Goal: Check status

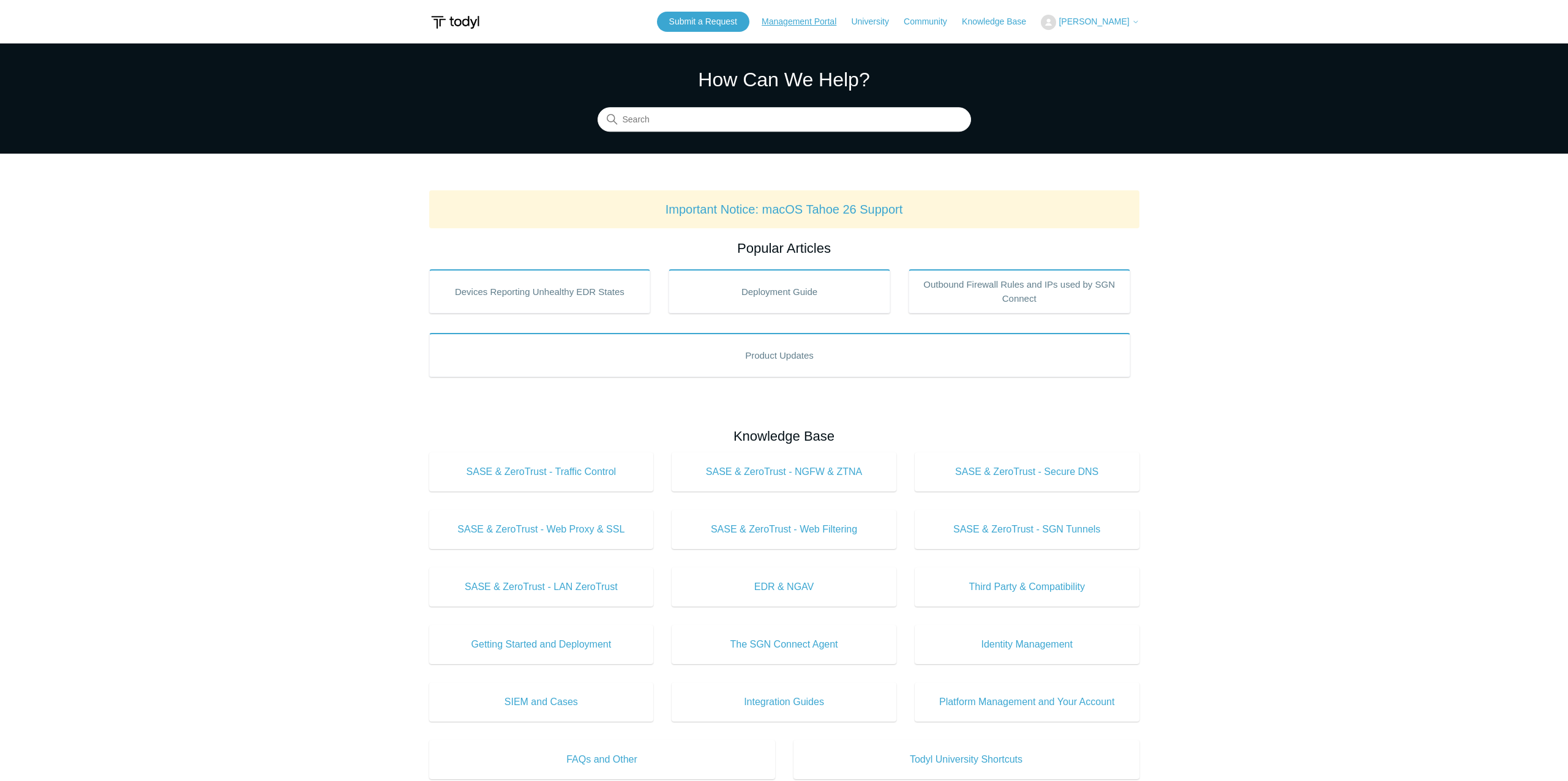
click at [806, 16] on link "Management Portal" at bounding box center [805, 21] width 87 height 13
click at [741, 18] on link "Submit a Request" at bounding box center [703, 21] width 93 height 20
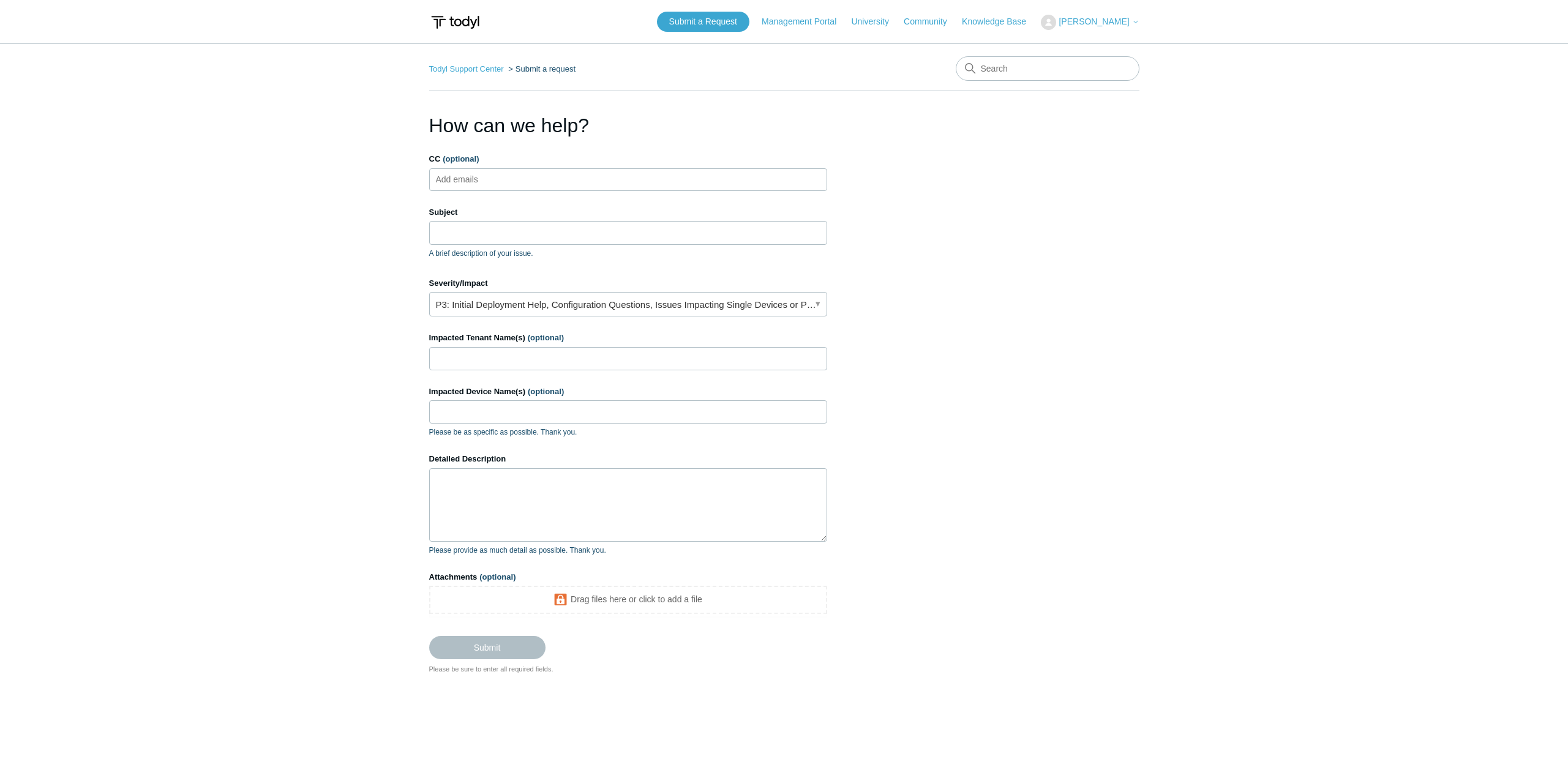
click at [1132, 23] on icon at bounding box center [1135, 22] width 7 height 7
click at [1127, 43] on link "My Support Requests" at bounding box center [1101, 48] width 119 height 21
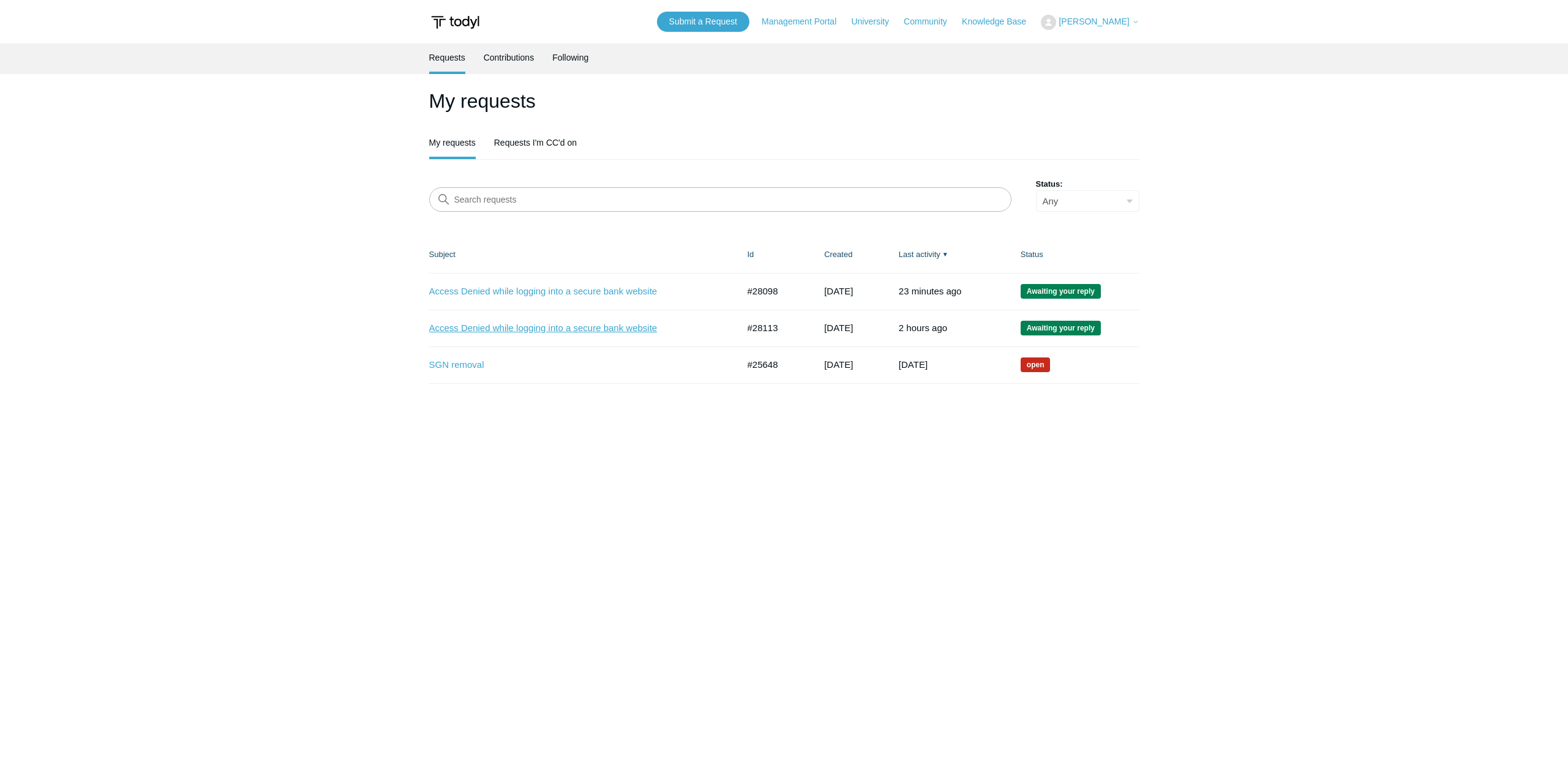
click at [550, 335] on link "Access Denied while logging into a secure bank website" at bounding box center [574, 329] width 291 height 14
click at [625, 326] on link "Access Denied while logging into a secure bank website" at bounding box center [574, 329] width 291 height 14
click at [534, 294] on link "Access Denied while logging into a secure bank website" at bounding box center [574, 292] width 291 height 14
click at [580, 292] on link "Access Denied while logging into a secure bank website" at bounding box center [574, 292] width 291 height 14
